Goal: Task Accomplishment & Management: Manage account settings

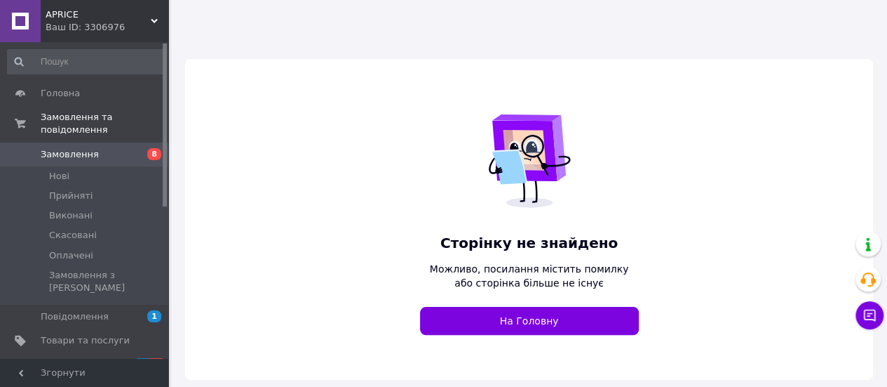
click at [109, 13] on span "APRICE" at bounding box center [98, 14] width 105 height 13
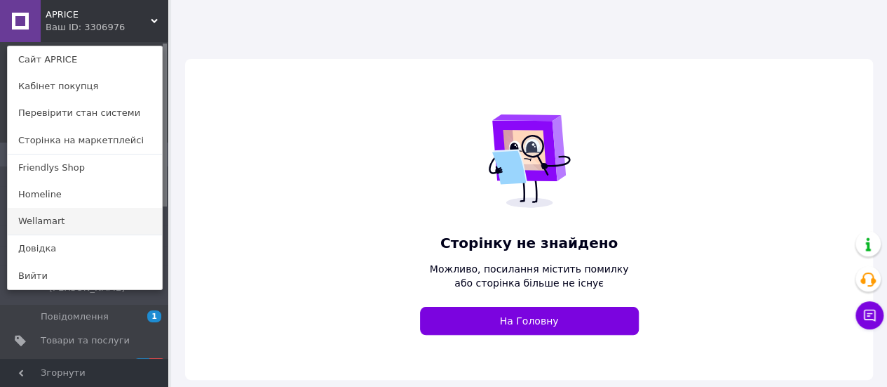
click at [67, 216] on link "Wellamart" at bounding box center [85, 221] width 154 height 27
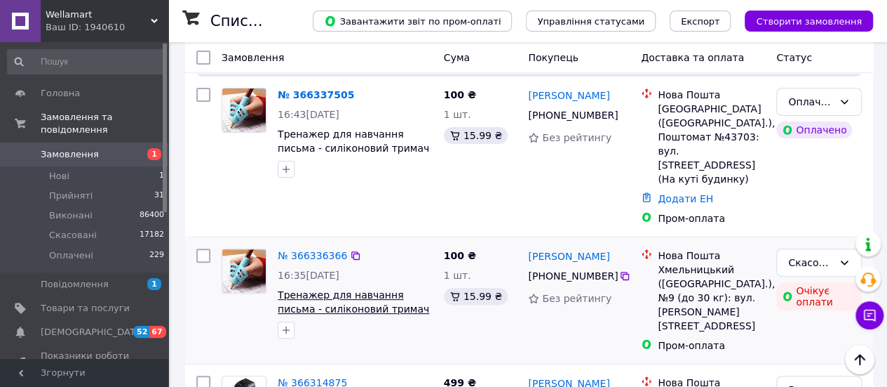
scroll to position [140, 0]
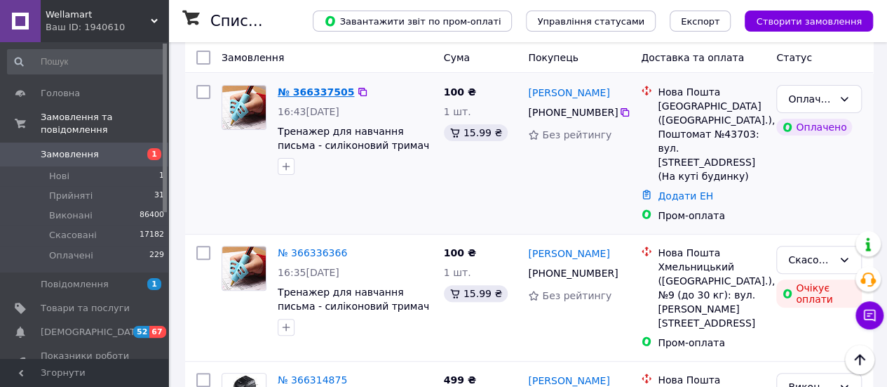
click at [314, 87] on link "№ 366337505" at bounding box center [316, 91] width 76 height 11
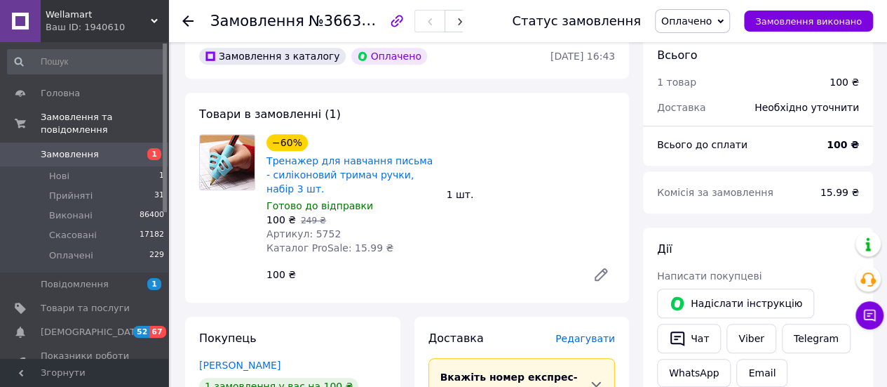
scroll to position [631, 0]
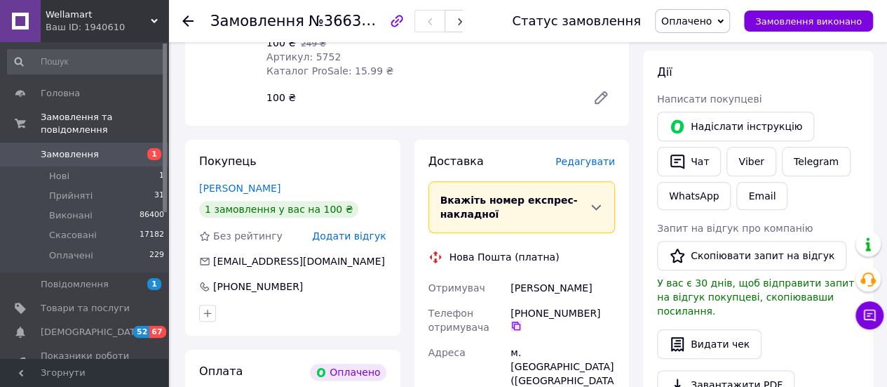
click at [521, 321] on icon at bounding box center [516, 325] width 8 height 8
click at [534, 351] on div "м. Львів (Львівська обл.), Поштомат №43703: вул. Левандівська, 23 (На куті буди…" at bounding box center [563, 394] width 110 height 109
copy div "43703"
click at [570, 275] on div "Стахів Андріана" at bounding box center [563, 287] width 110 height 25
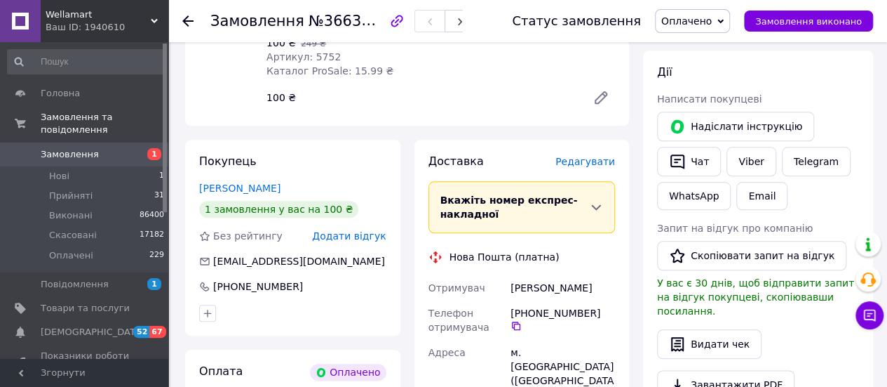
drag, startPoint x: 512, startPoint y: 260, endPoint x: 599, endPoint y: 266, distance: 87.2
click at [599, 275] on div "Стахів Андріана" at bounding box center [563, 287] width 110 height 25
copy div "Стахів Андріана"
drag, startPoint x: 214, startPoint y: 235, endPoint x: 344, endPoint y: 232, distance: 129.8
click at [344, 254] on div "andriana.stachiw@gmail.com" at bounding box center [293, 261] width 190 height 14
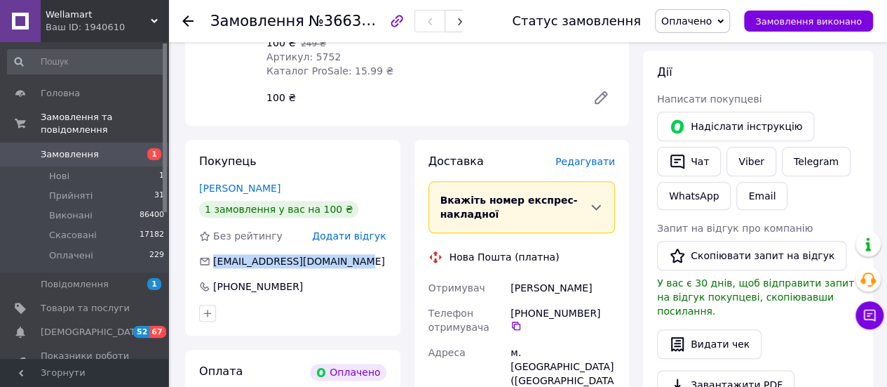
copy span "andriana.stachiw@gmail.com"
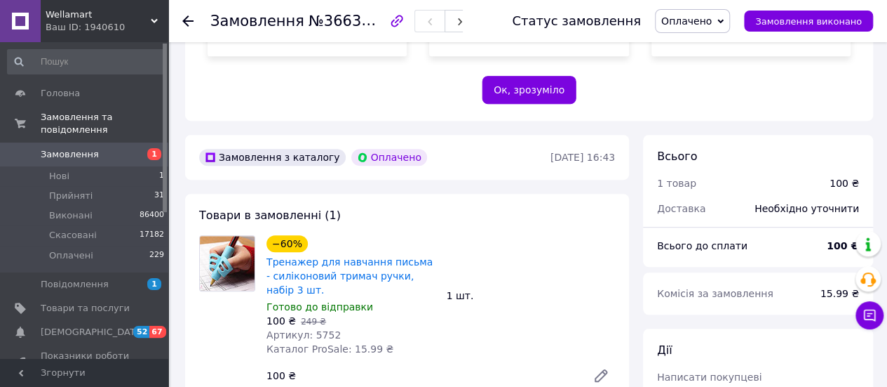
scroll to position [351, 0]
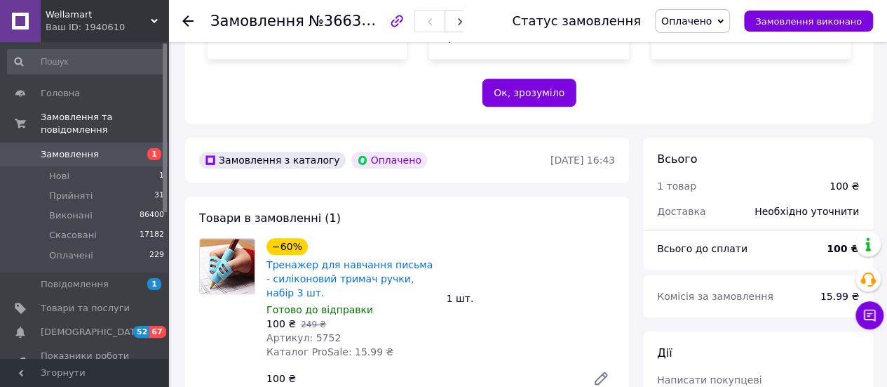
click at [318, 332] on span "Артикул: 5752" at bounding box center [304, 337] width 74 height 11
copy span "5752"
click at [347, 28] on span "№366337505" at bounding box center [359, 21] width 100 height 18
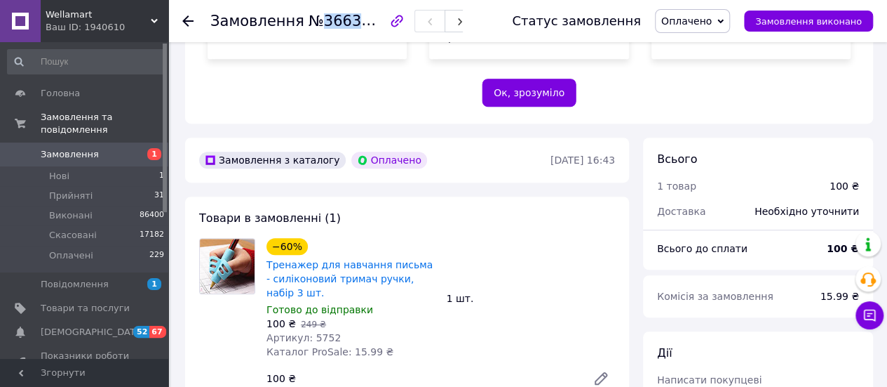
copy span "366337505"
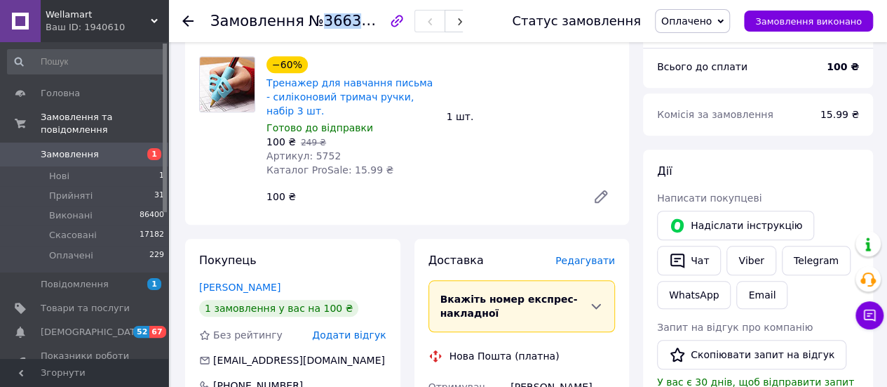
scroll to position [561, 0]
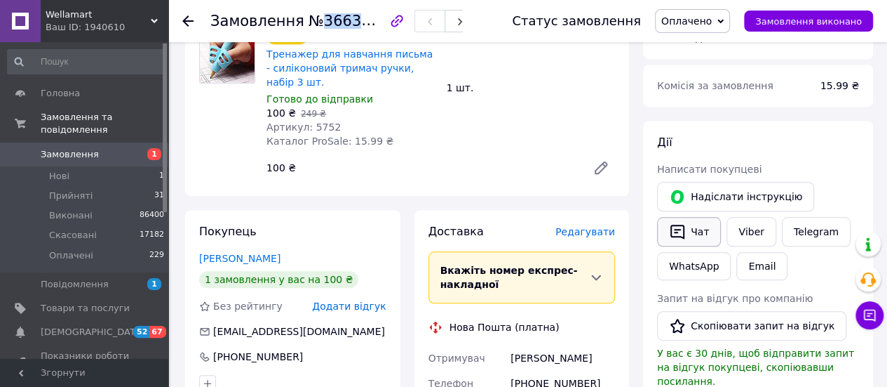
click at [699, 217] on button "Чат" at bounding box center [689, 231] width 64 height 29
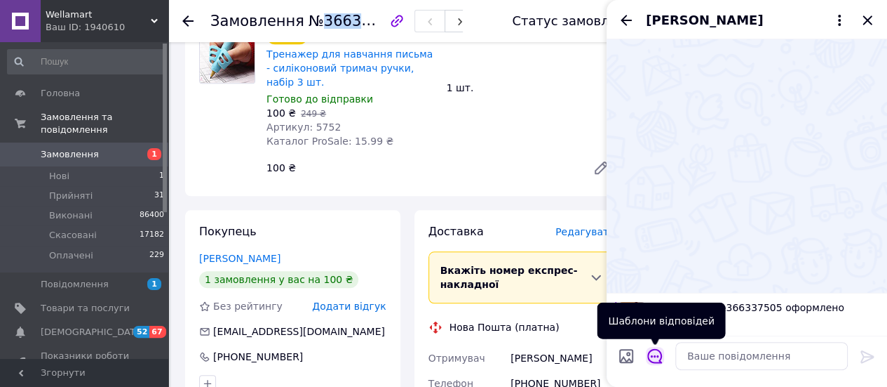
click at [655, 354] on icon "Відкрити шаблони відповідей" at bounding box center [654, 355] width 15 height 15
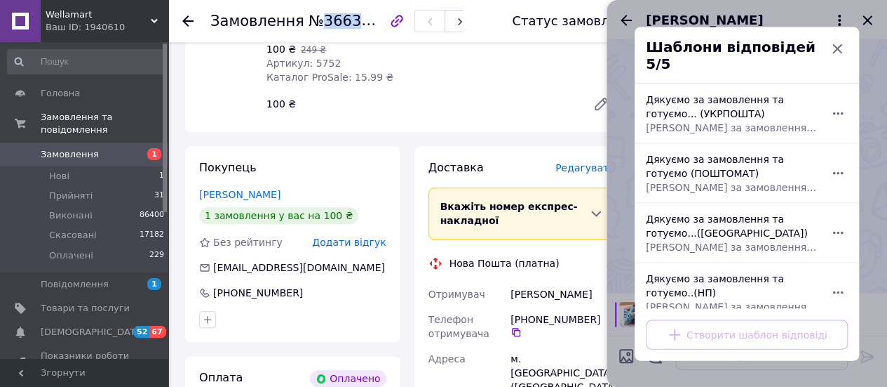
scroll to position [702, 0]
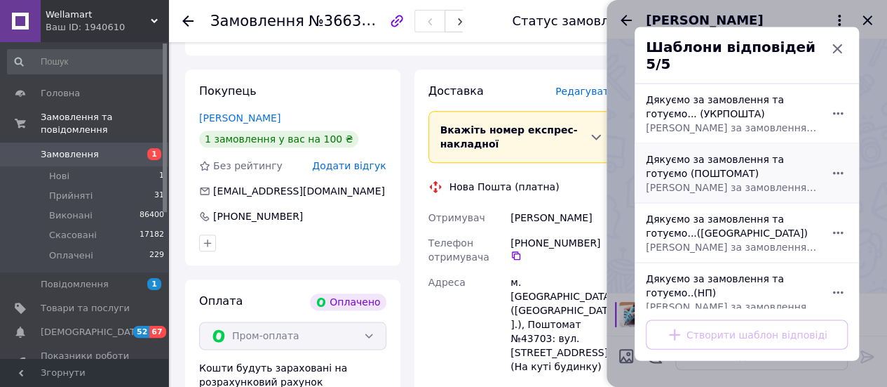
click at [659, 172] on div "Дякуємо за замовлення та готуємо (ПОШТОМАТ) Дякуємо за замовлення та готуємо йо…" at bounding box center [731, 172] width 182 height 53
type textarea "Дякуємо за замовлення та готуємо його до відправки. Зазвичай ми відправляємо за…"
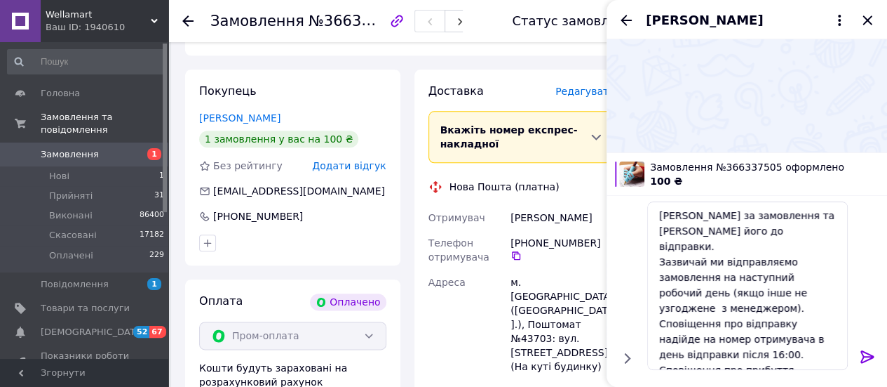
click at [861, 358] on icon at bounding box center [867, 356] width 17 height 17
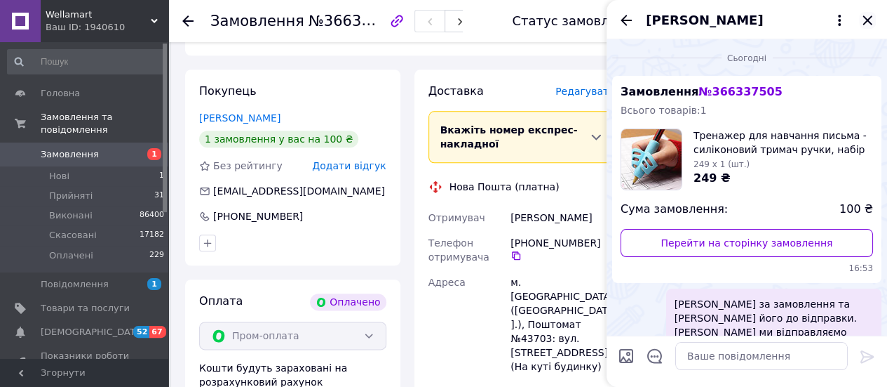
click at [865, 17] on icon "Закрити" at bounding box center [867, 20] width 17 height 17
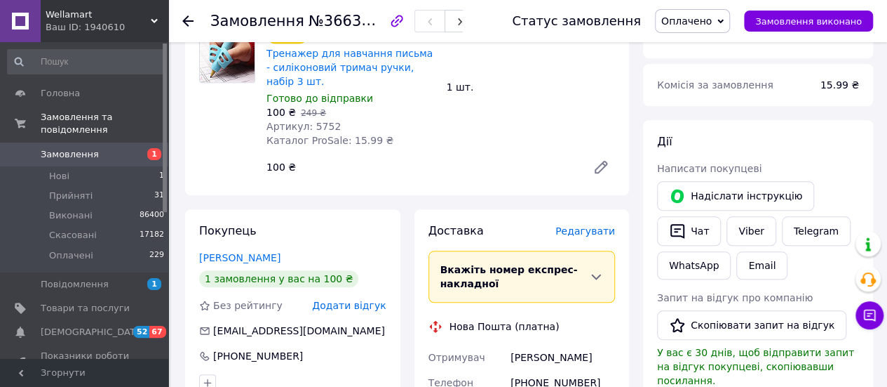
scroll to position [351, 0]
